Goal: Check status

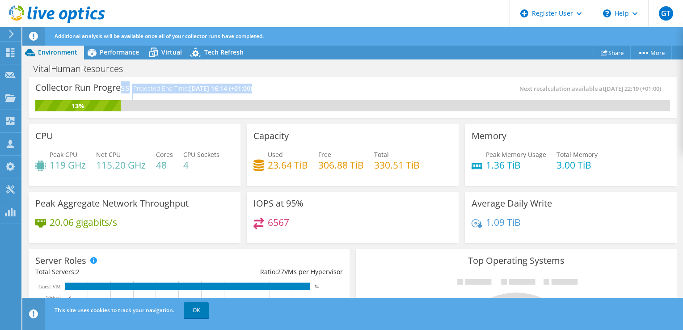
drag, startPoint x: 122, startPoint y: 85, endPoint x: 256, endPoint y: 88, distance: 134.1
click at [256, 88] on div "Collector Run Progress Projected End Time: [DATE] 16:14 (+01:00)" at bounding box center [193, 92] width 317 height 17
drag, startPoint x: 256, startPoint y: 88, endPoint x: 198, endPoint y: 89, distance: 58.1
click at [198, 89] on span "10/20/2025, 16:14 (+01:00)" at bounding box center [220, 88] width 63 height 8
click at [341, 87] on div "Collector Run Progress Projected End Time: 10/20/2025, 16:14 (+01:00)" at bounding box center [193, 92] width 317 height 17
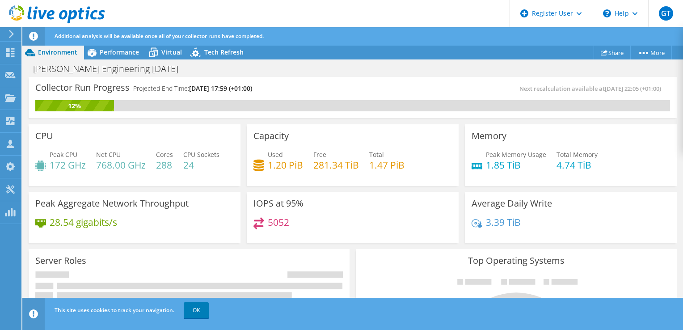
drag, startPoint x: 223, startPoint y: 91, endPoint x: 279, endPoint y: 91, distance: 56.8
click at [278, 90] on div "Collector Run Progress Projected End Time: [DATE] 17:59 (+01:00)" at bounding box center [193, 92] width 317 height 17
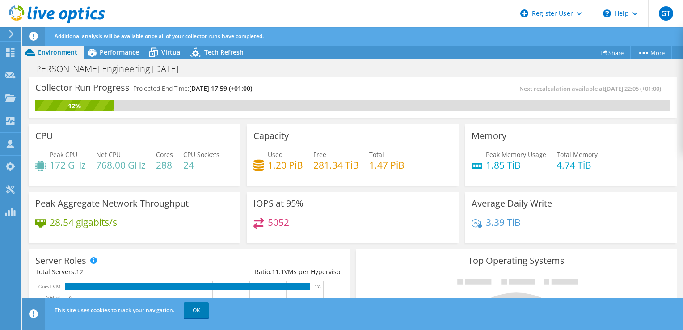
drag, startPoint x: 279, startPoint y: 91, endPoint x: 291, endPoint y: 93, distance: 11.8
click at [291, 93] on div "Collector Run Progress Projected End Time: [DATE] 17:59 (+01:00)" at bounding box center [193, 92] width 317 height 17
drag, startPoint x: 275, startPoint y: 84, endPoint x: 191, endPoint y: 92, distance: 84.9
click at [191, 92] on div "Collector Run Progress Projected End Time: [DATE] 17:59 (+01:00)" at bounding box center [193, 92] width 317 height 17
click at [191, 92] on h4 "Projected End Time: [DATE] 17:59 (+01:00)" at bounding box center [192, 89] width 119 height 10
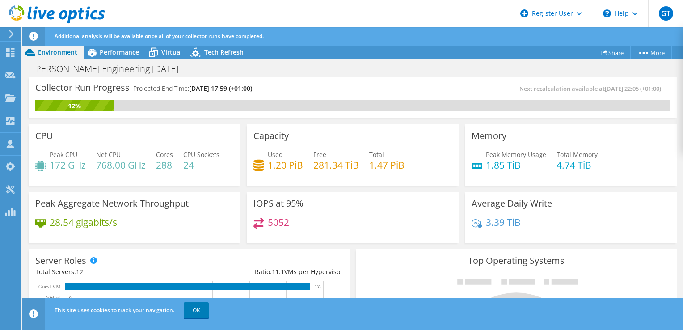
drag, startPoint x: 193, startPoint y: 88, endPoint x: 264, endPoint y: 85, distance: 71.2
click at [252, 85] on span "[DATE] 17:59 (+01:00)" at bounding box center [220, 88] width 63 height 8
drag, startPoint x: 281, startPoint y: 90, endPoint x: 191, endPoint y: 90, distance: 90.3
click at [191, 90] on div "Collector Run Progress Projected End Time: [DATE] 17:59 (+01:00)" at bounding box center [193, 92] width 317 height 17
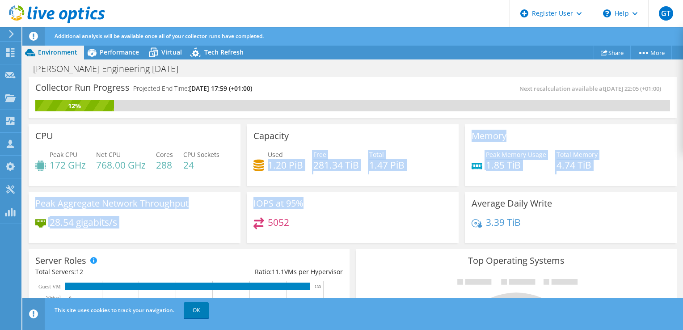
drag, startPoint x: 337, startPoint y: 209, endPoint x: 284, endPoint y: 155, distance: 74.9
click at [284, 155] on div "CPU Peak CPU 172 GHz Net CPU 768.00 GHz Cores 288 CPU Sockets 24 Capacity Used …" at bounding box center [352, 183] width 654 height 125
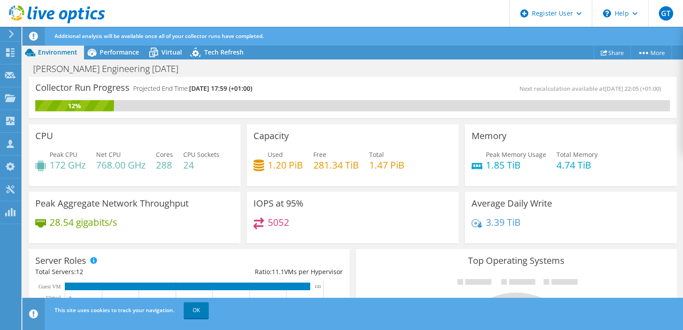
drag, startPoint x: 284, startPoint y: 155, endPoint x: 342, endPoint y: 232, distance: 96.0
click at [342, 232] on div "5052" at bounding box center [352, 226] width 198 height 19
drag, startPoint x: 274, startPoint y: 158, endPoint x: 412, endPoint y: 156, distance: 137.2
click at [412, 156] on div "Used 1.20 PiB Free 281.34 TiB Total 1.47 PiB" at bounding box center [352, 164] width 198 height 29
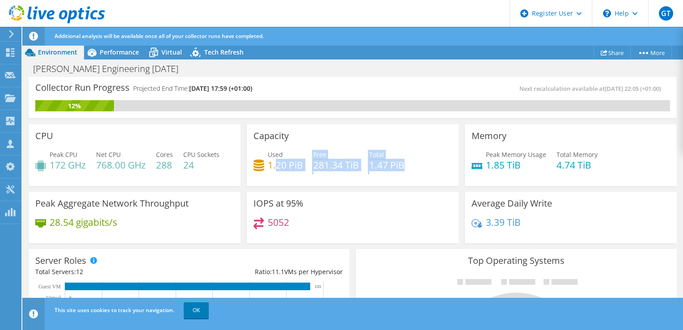
scroll to position [0, 0]
click at [97, 51] on icon at bounding box center [92, 53] width 16 height 16
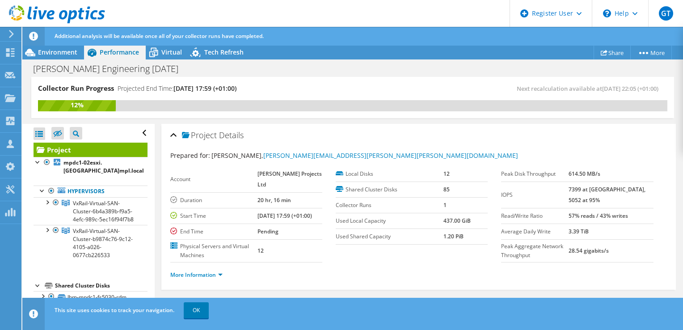
click at [222, 50] on span "Tech Refresh" at bounding box center [223, 52] width 39 height 8
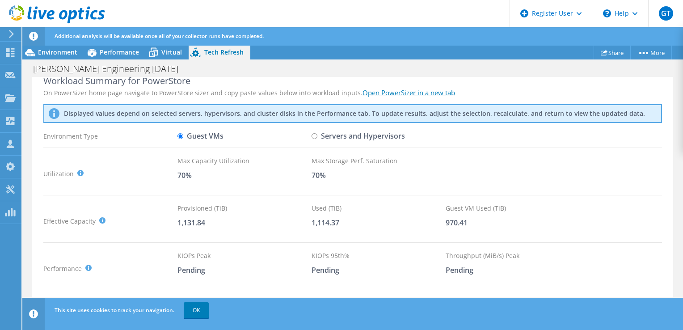
scroll to position [67, 0]
